Goal: Task Accomplishment & Management: Complete application form

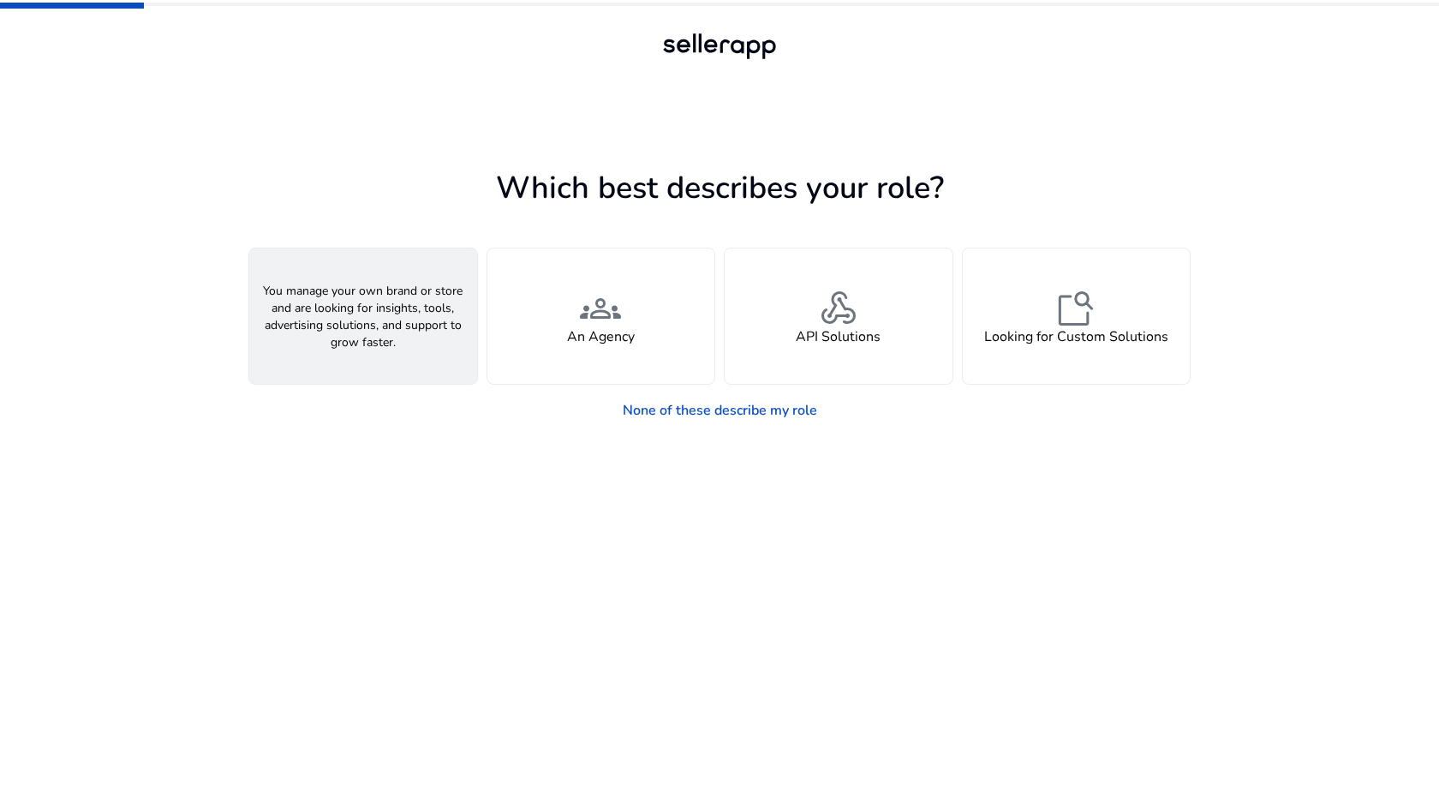
click at [396, 320] on div "person A Seller" at bounding box center [363, 315] width 228 height 135
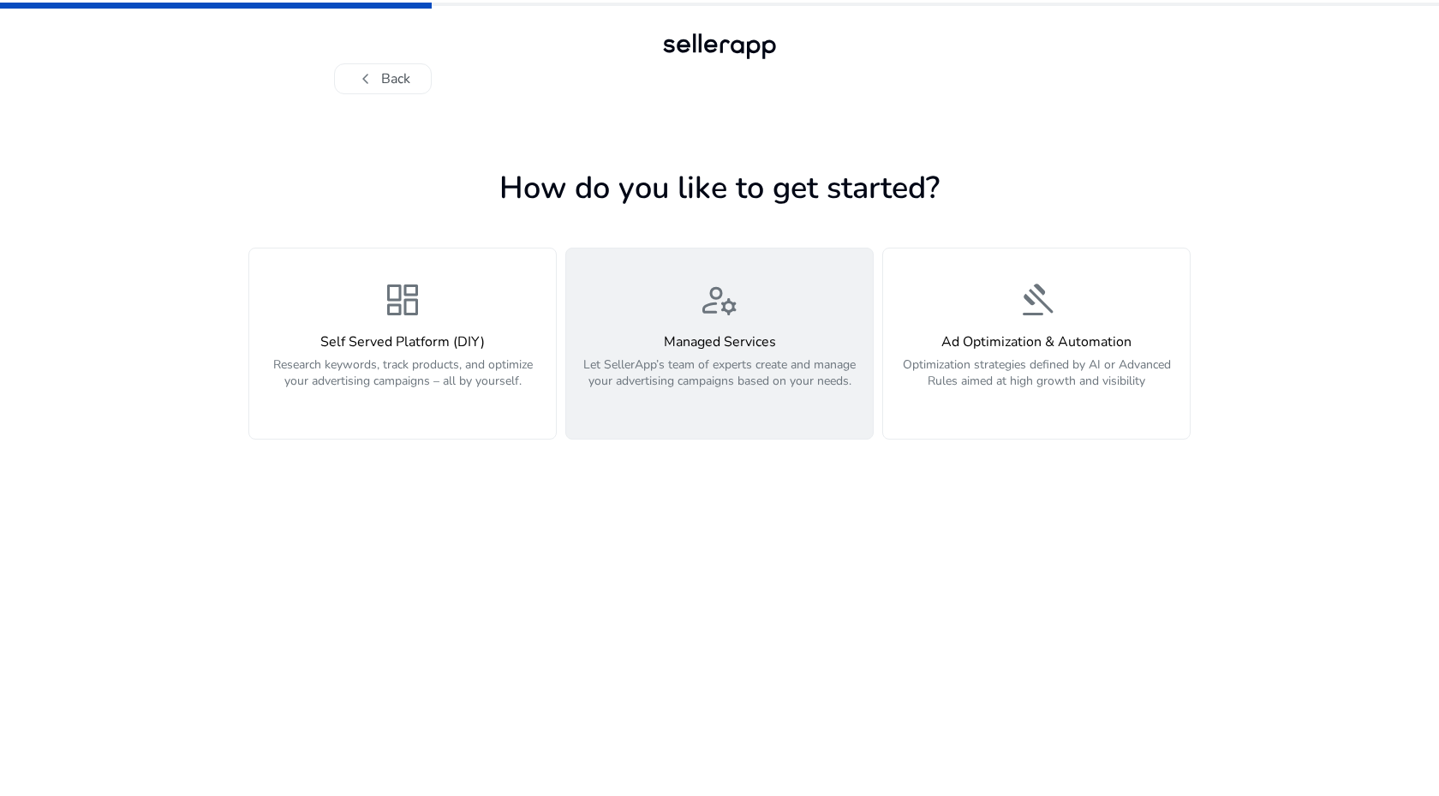
click at [686, 338] on h4 "Managed Services" at bounding box center [719, 342] width 286 height 16
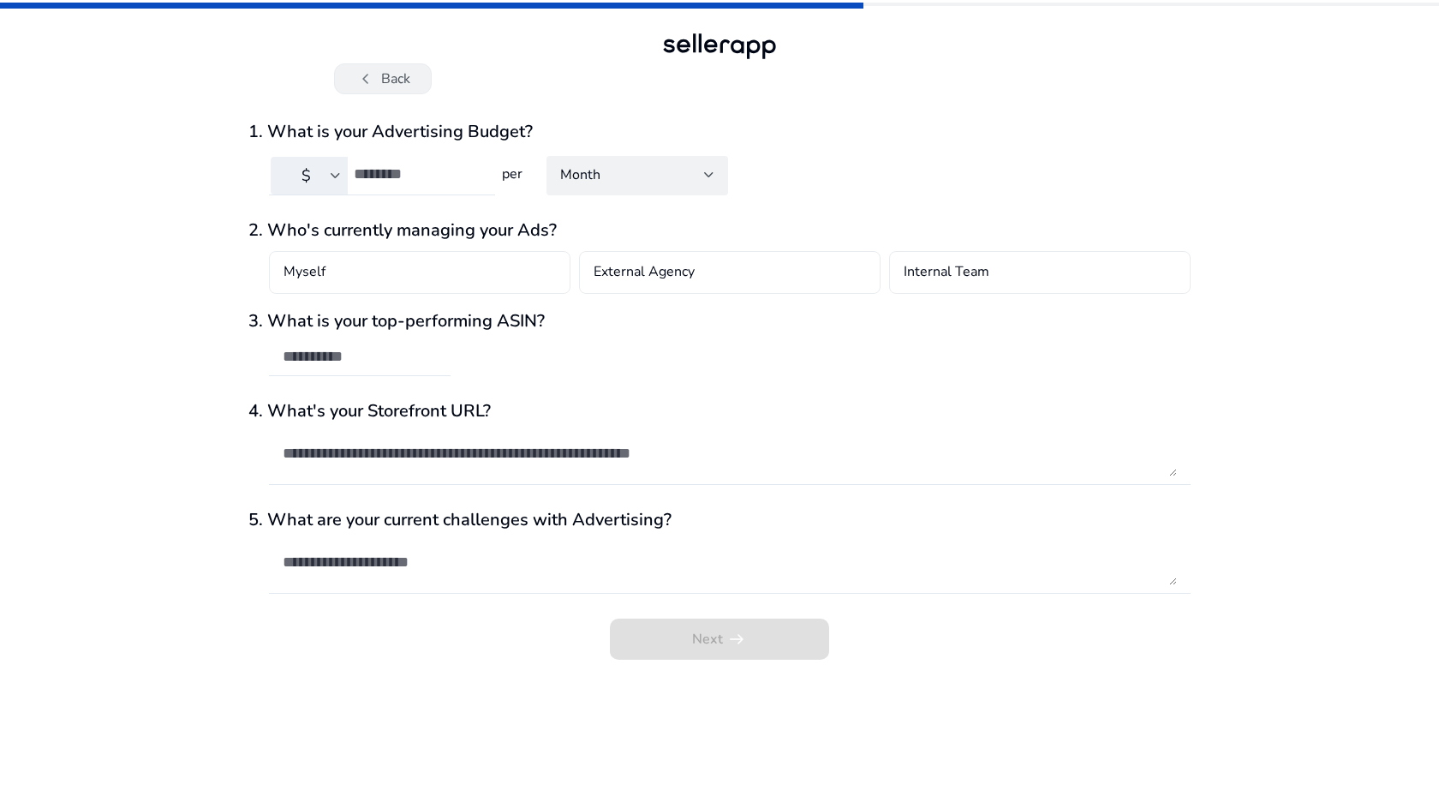
click at [395, 79] on button "chevron_left Back" at bounding box center [383, 78] width 98 height 31
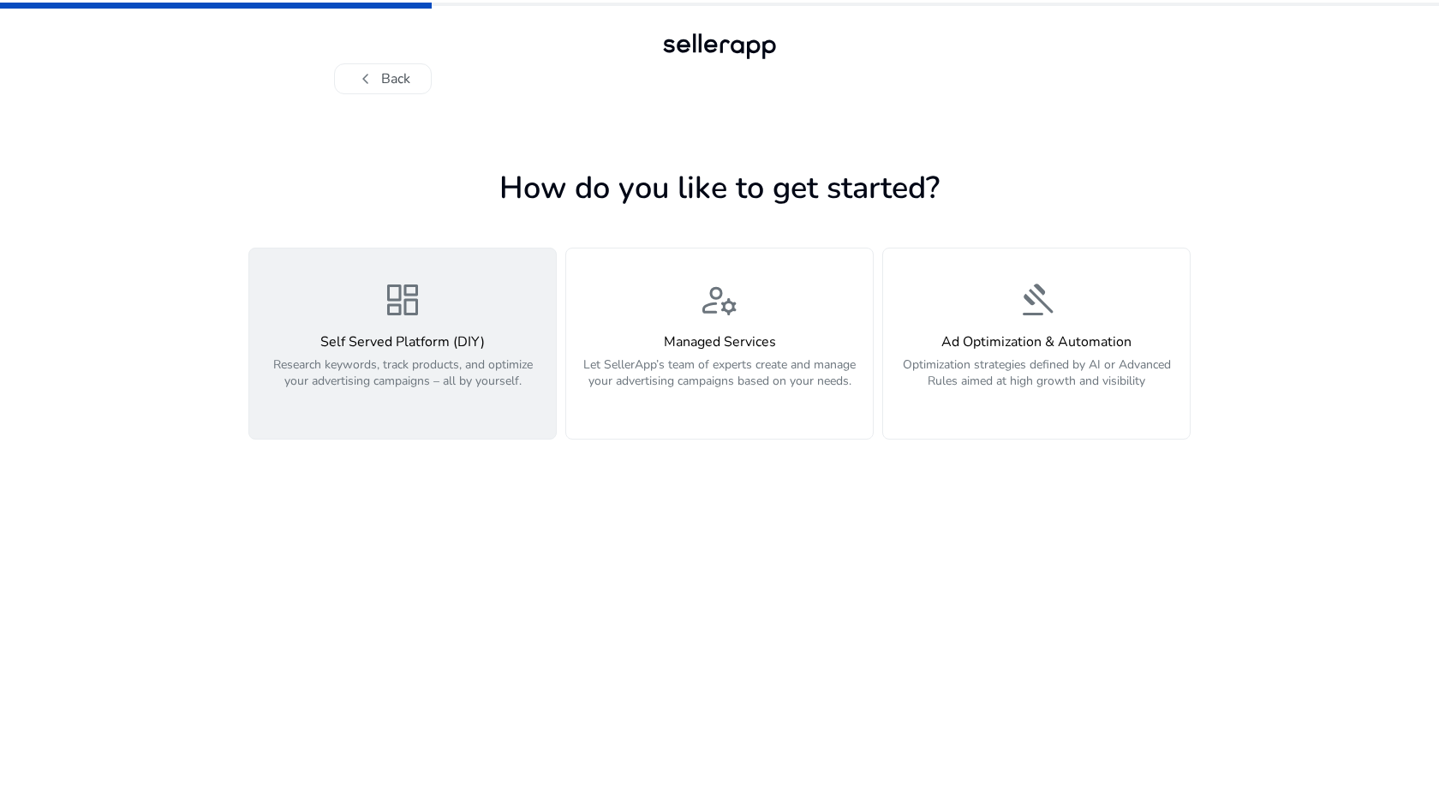
click at [440, 325] on div "dashboard Self Served Platform (DIY) Research keywords, track products, and opt…" at bounding box center [402, 343] width 286 height 128
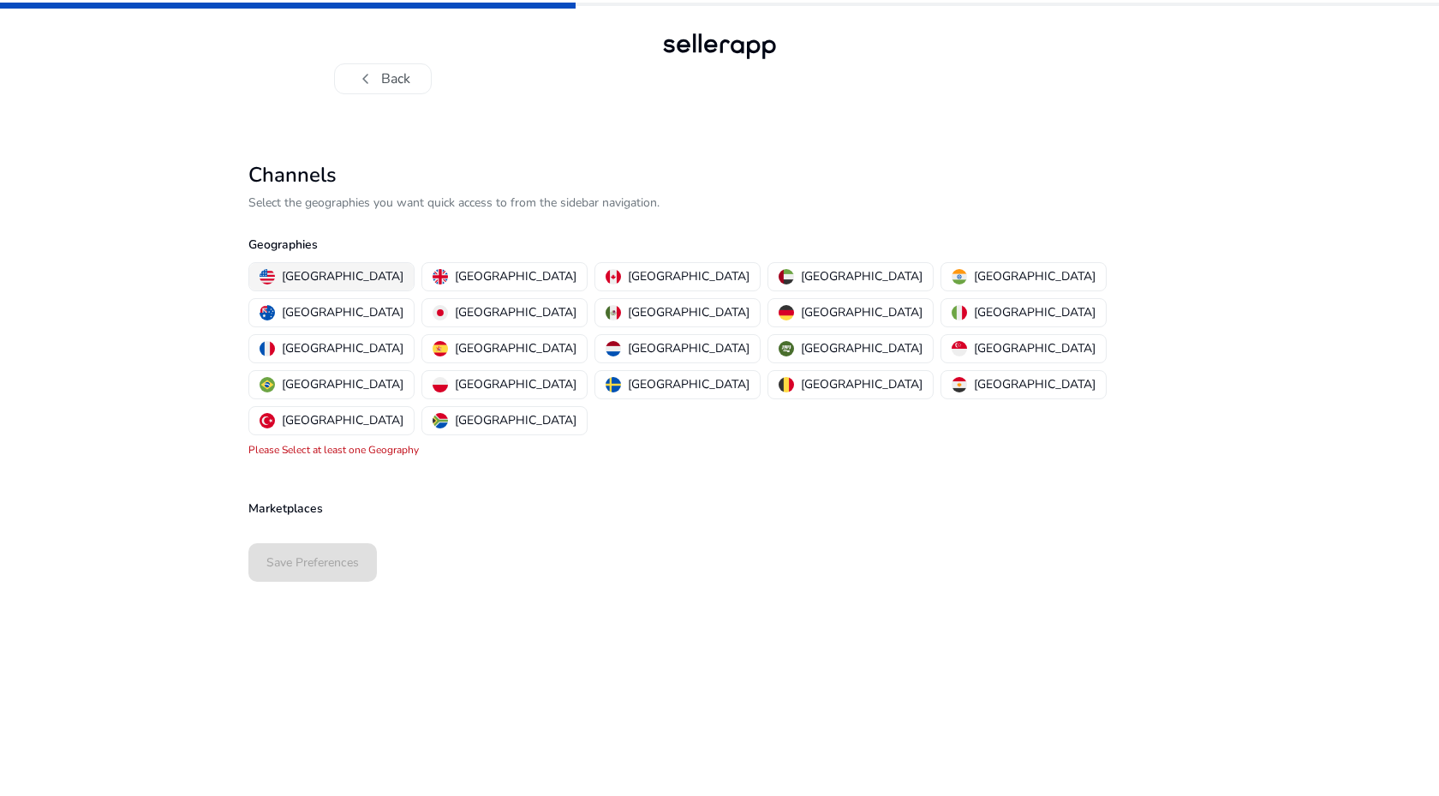
click at [345, 272] on p "[GEOGRAPHIC_DATA]" at bounding box center [343, 276] width 122 height 18
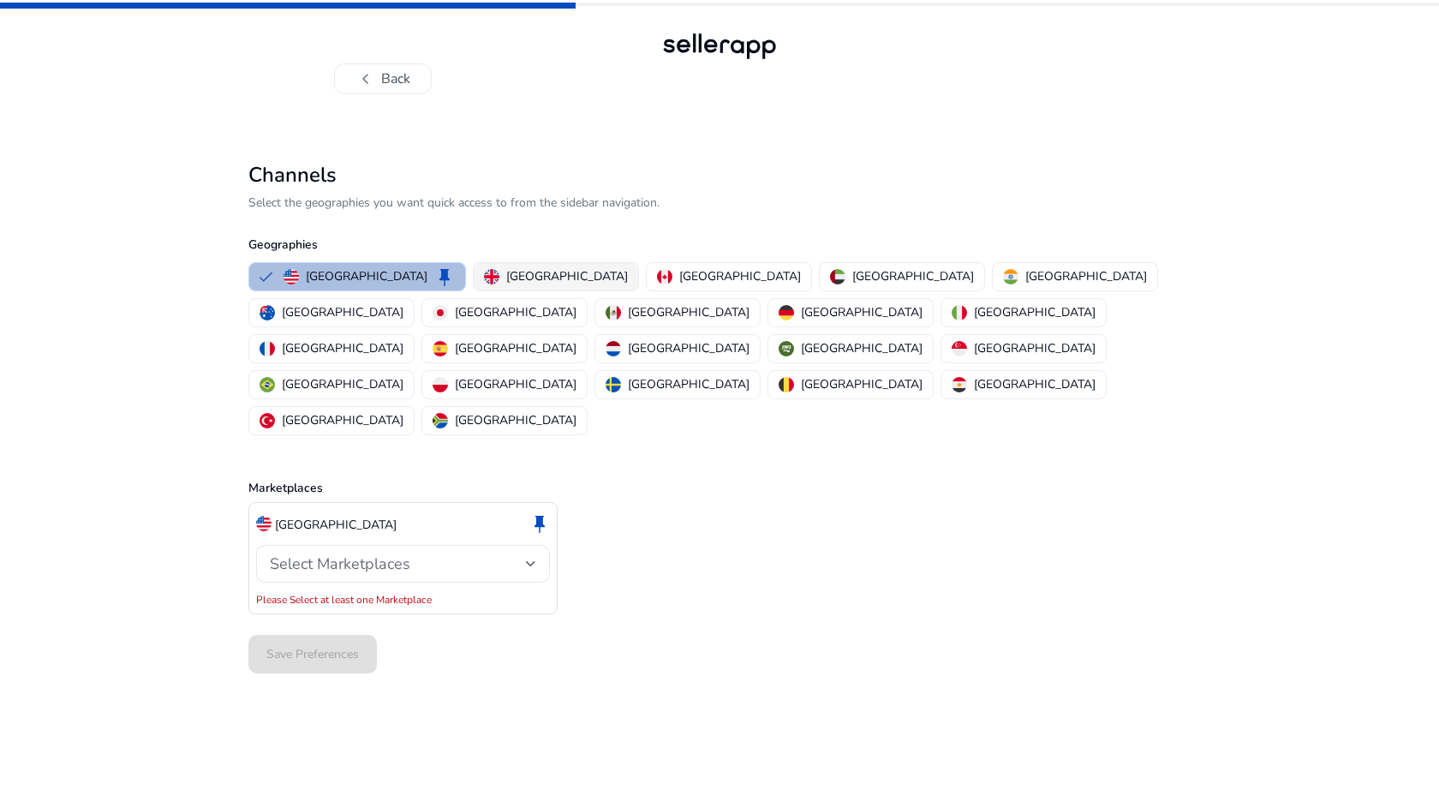
click at [506, 273] on p "[GEOGRAPHIC_DATA]" at bounding box center [567, 276] width 122 height 18
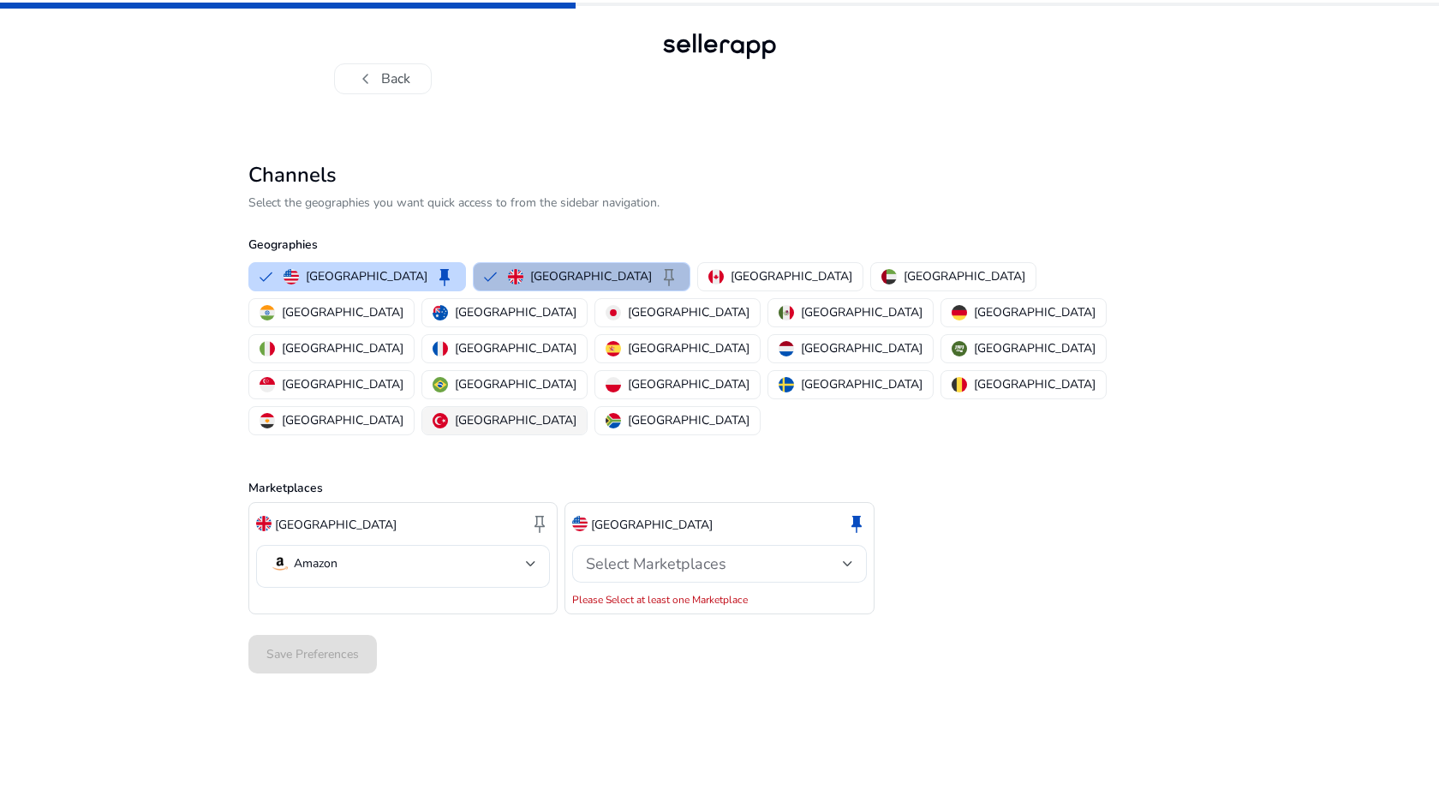
click at [557, 411] on p "[GEOGRAPHIC_DATA]" at bounding box center [516, 420] width 122 height 18
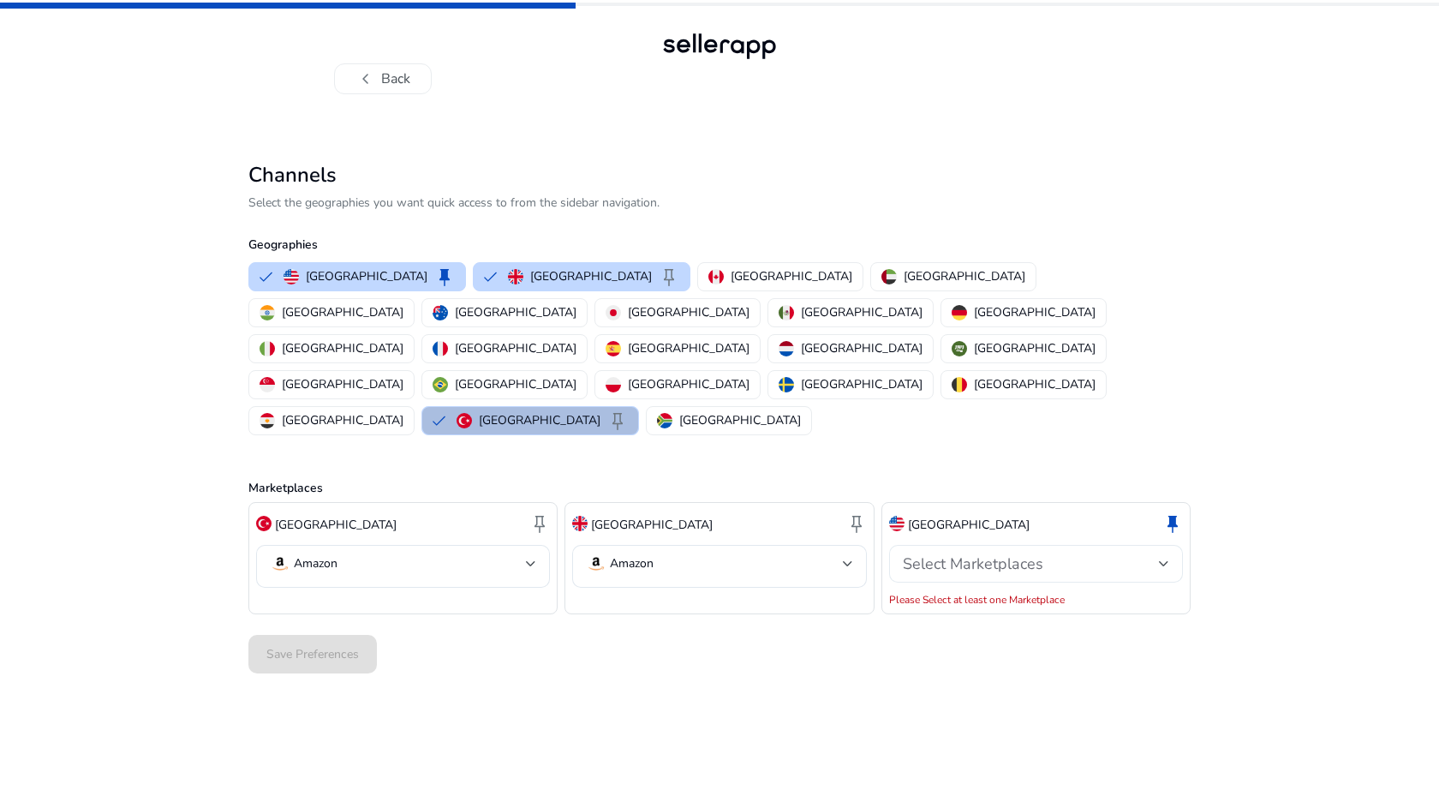
click at [965, 553] on span "Select Marketplaces" at bounding box center [973, 563] width 140 height 21
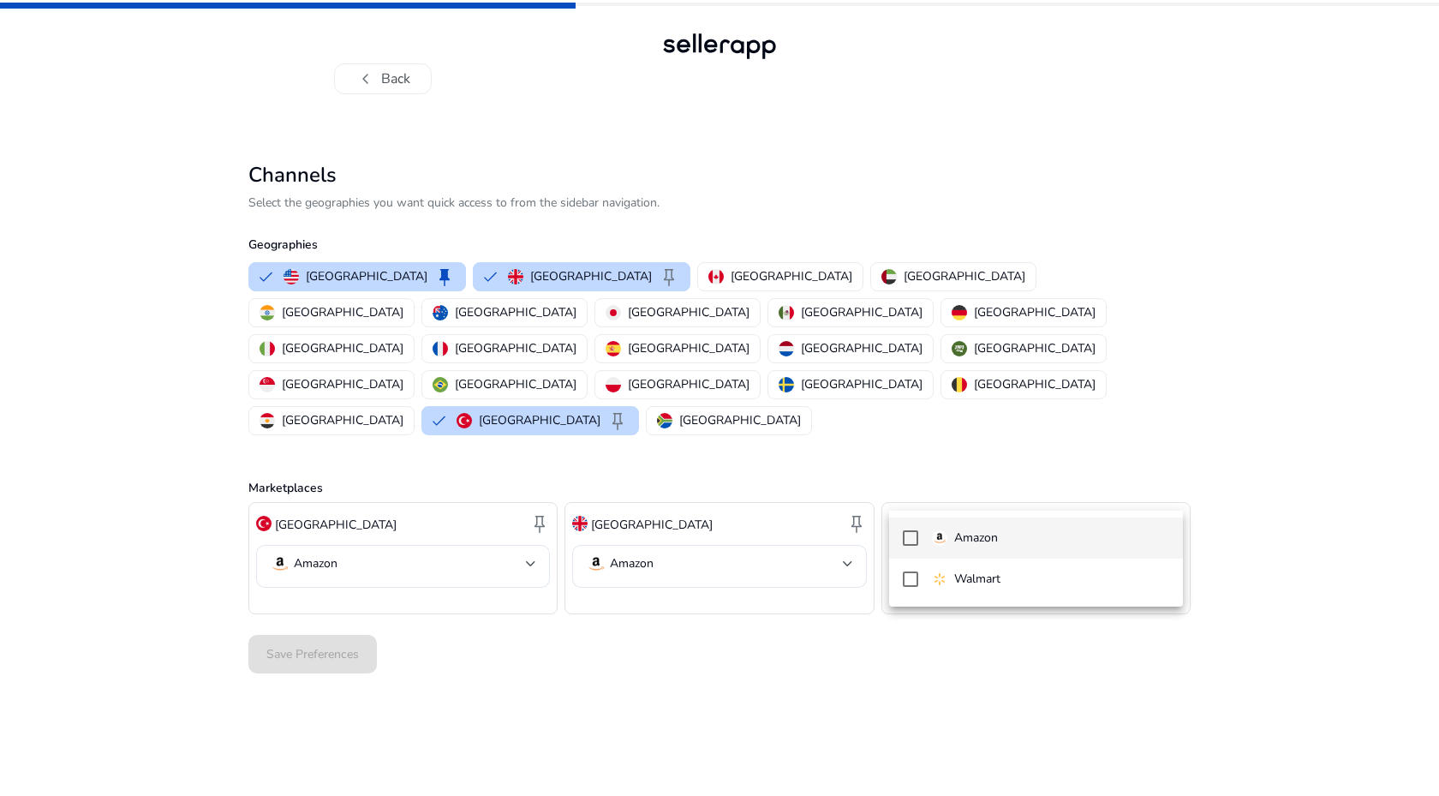
click at [916, 538] on mat-pseudo-checkbox at bounding box center [910, 537] width 15 height 15
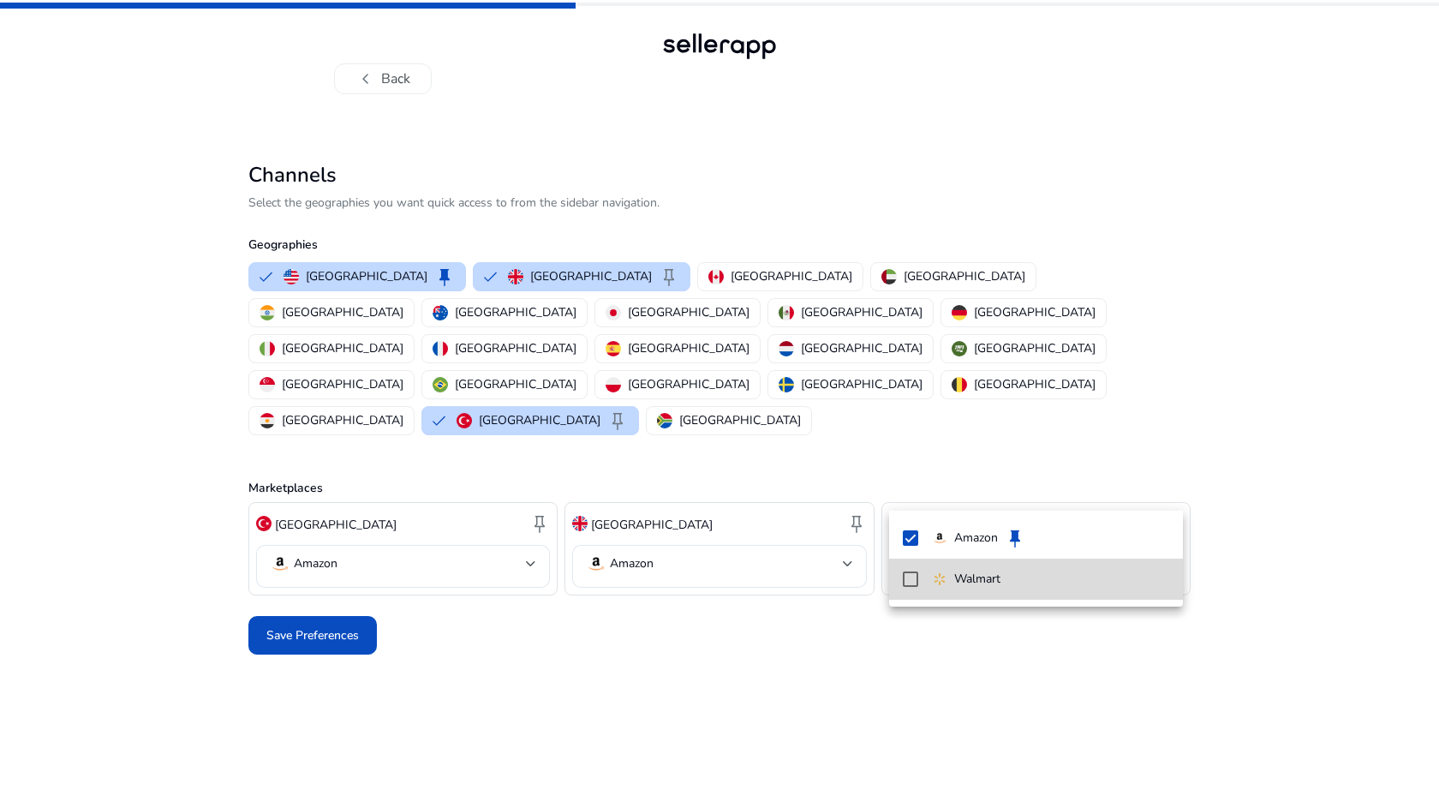
click at [911, 581] on mat-pseudo-checkbox at bounding box center [910, 578] width 15 height 15
click at [523, 588] on div at bounding box center [719, 398] width 1439 height 796
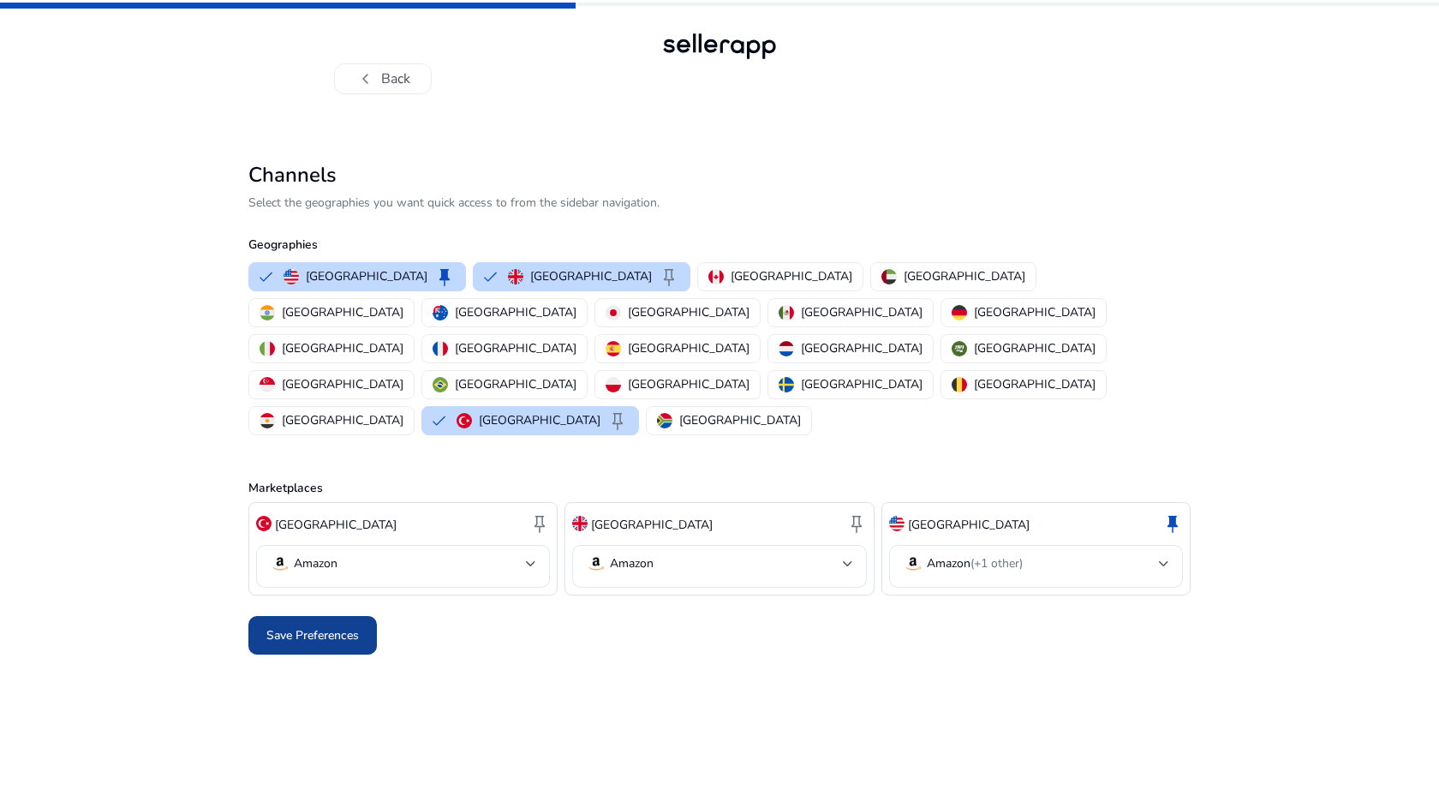
click at [354, 626] on span "Save Preferences" at bounding box center [312, 635] width 92 height 18
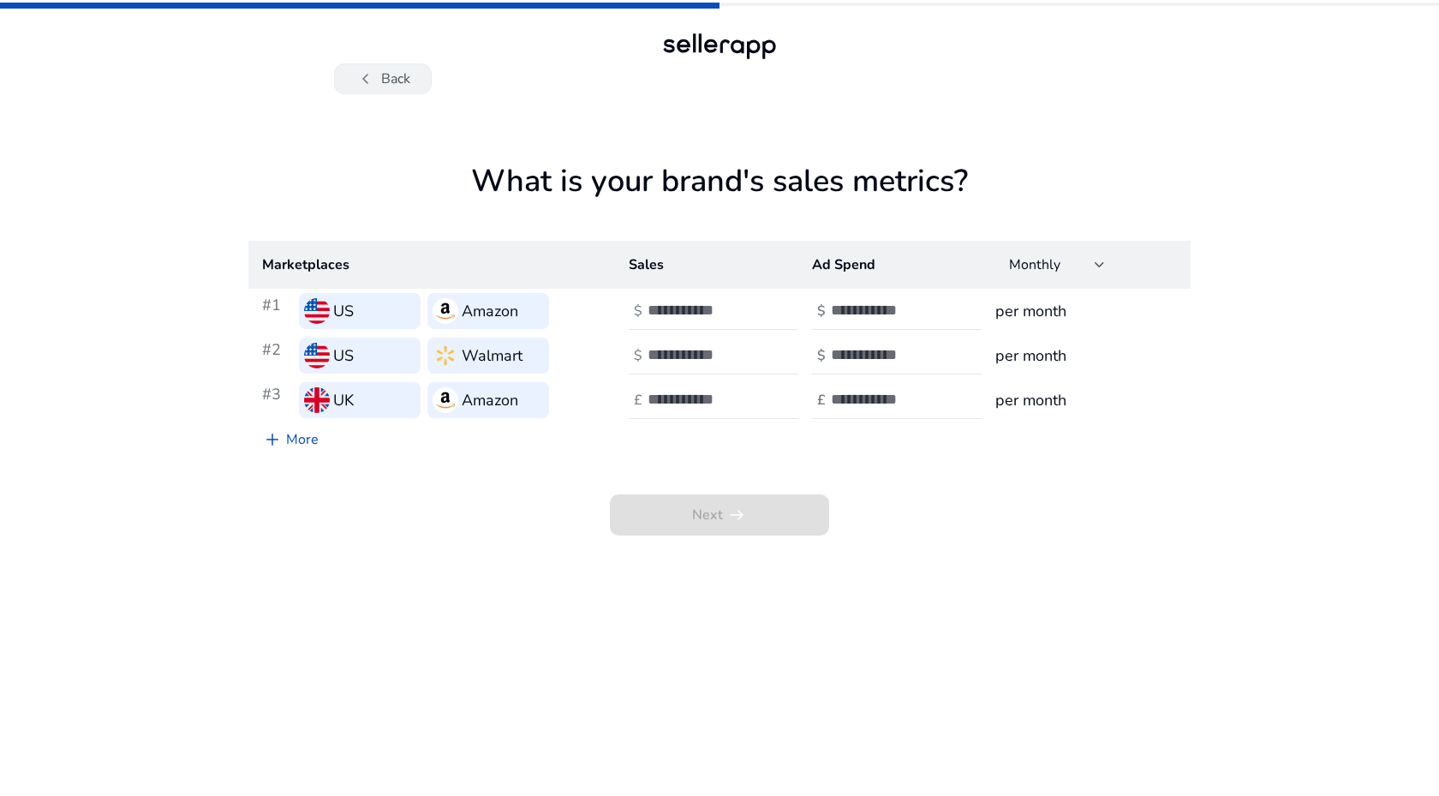
click at [377, 88] on button "chevron_left Back" at bounding box center [383, 78] width 98 height 31
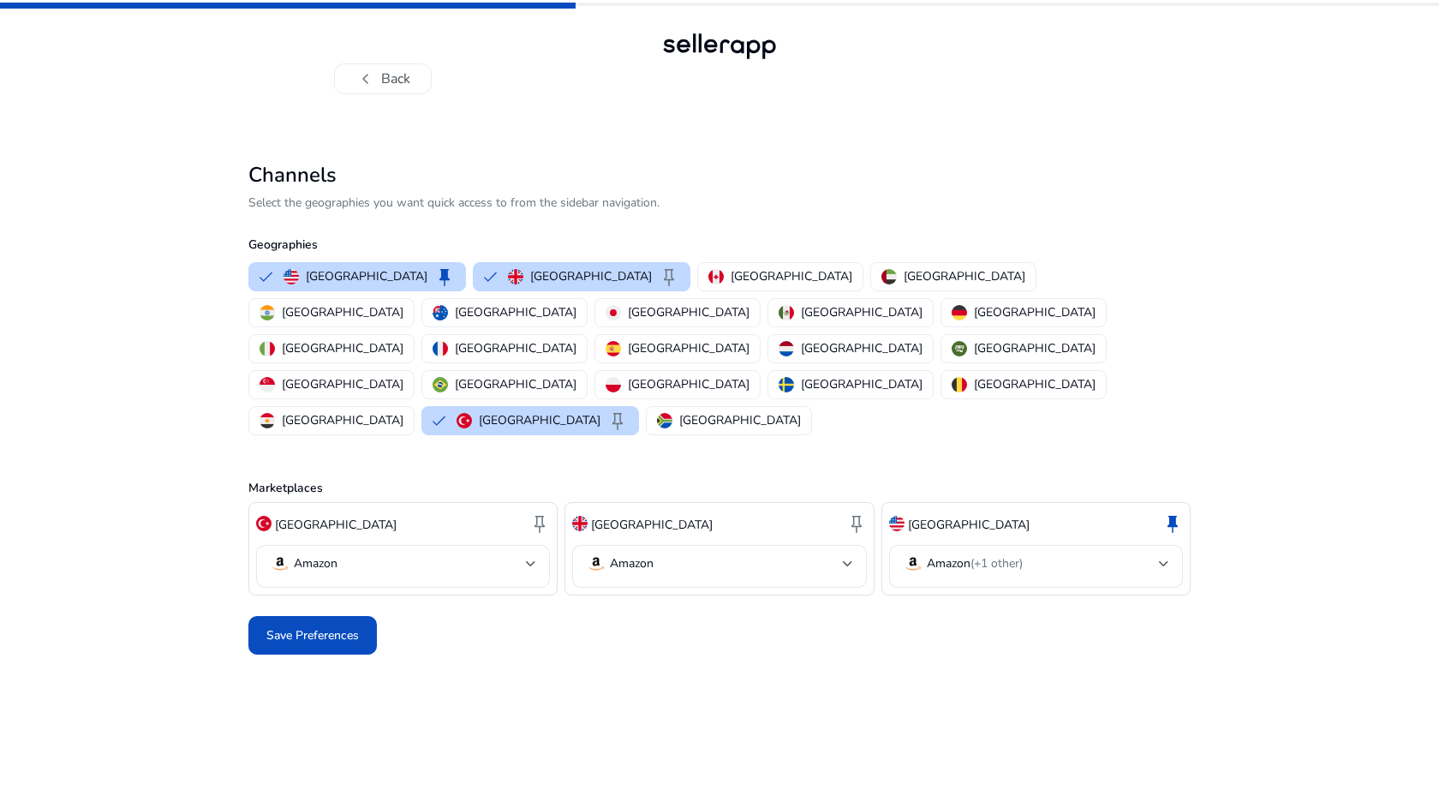
click at [377, 88] on button "chevron_left Back" at bounding box center [383, 78] width 98 height 31
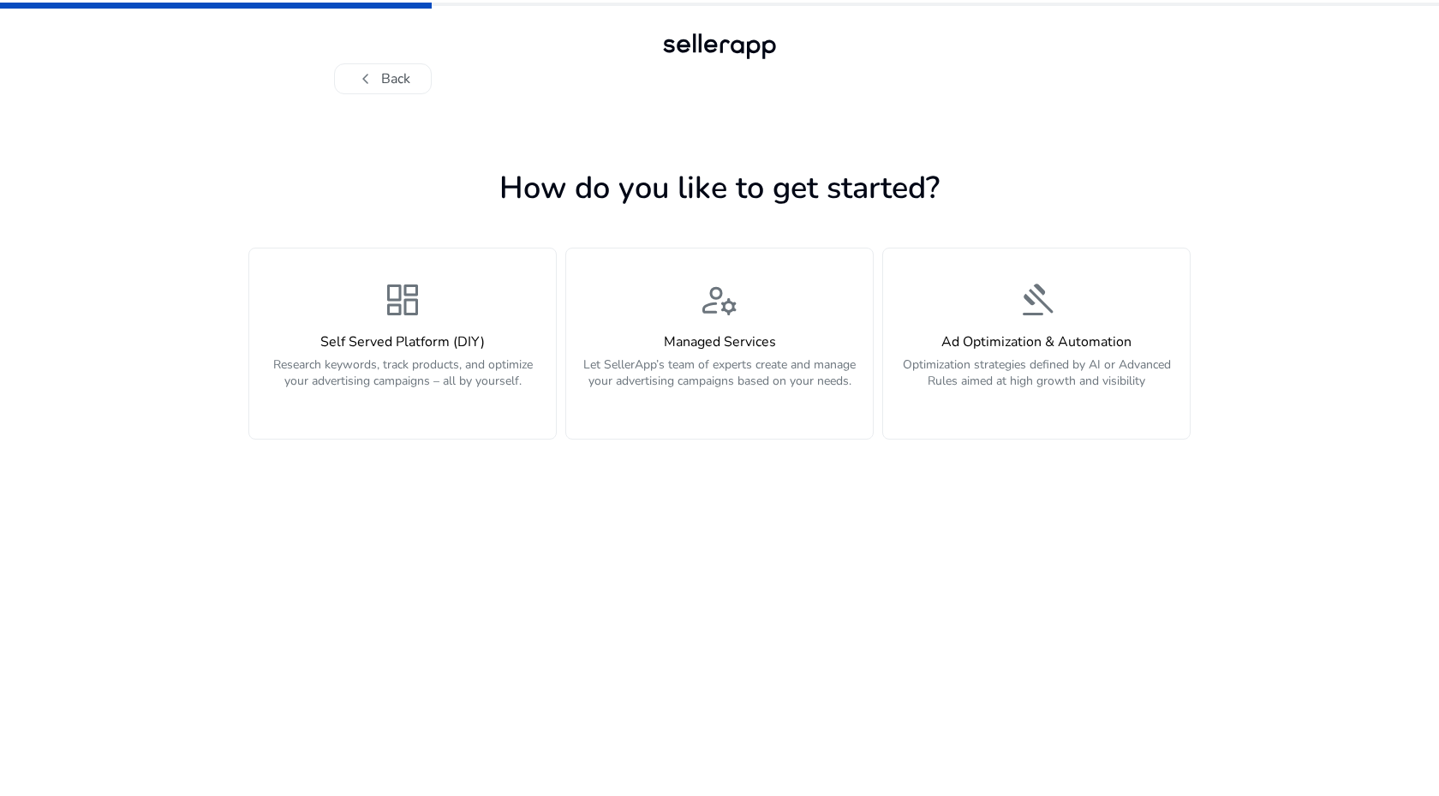
click at [377, 88] on button "chevron_left Back" at bounding box center [383, 78] width 98 height 31
